Goal: Task Accomplishment & Management: Use online tool/utility

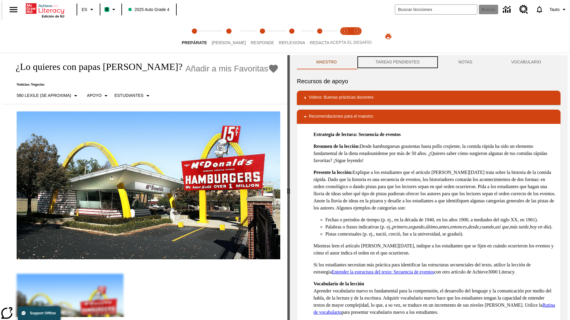
click at [397, 62] on button "TAREAS PENDIENTES" at bounding box center [397, 62] width 83 height 14
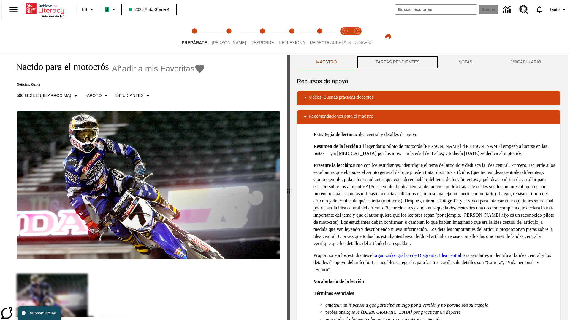
click at [397, 62] on button "TAREAS PENDIENTES" at bounding box center [397, 62] width 83 height 14
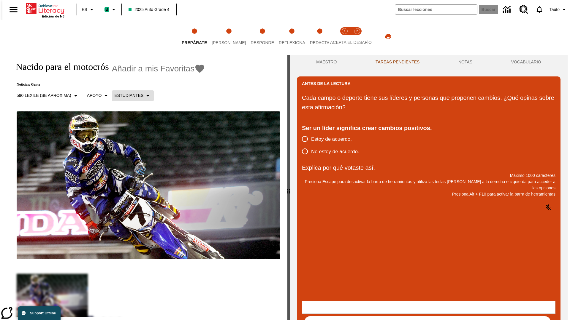
click at [129, 96] on p "Estudiantes" at bounding box center [128, 96] width 29 height 6
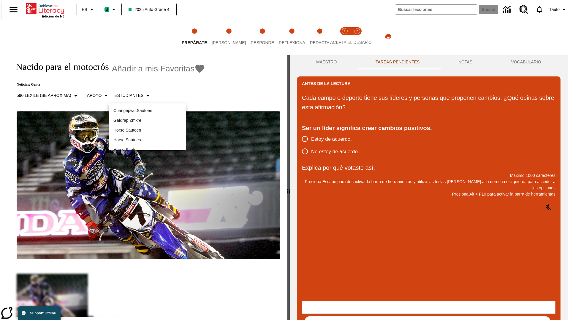
click at [147, 140] on p "Horse , Sautoes" at bounding box center [147, 140] width 68 height 6
